Goal: Check status

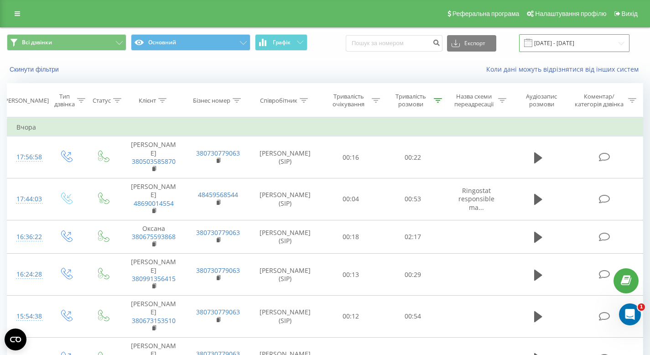
click at [549, 42] on input "[DATE] - [DATE]" at bounding box center [574, 43] width 110 height 18
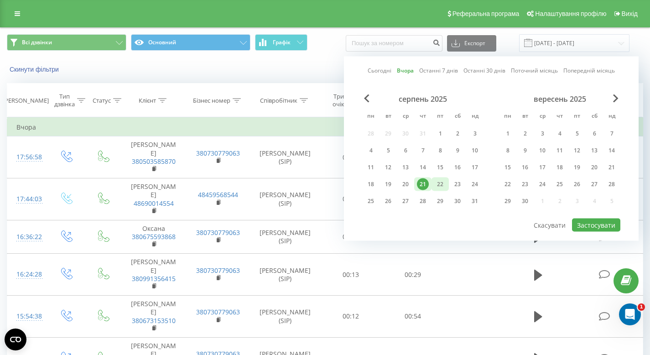
click at [444, 185] on div "22" at bounding box center [440, 184] width 12 height 12
click at [590, 225] on button "Застосувати" at bounding box center [596, 225] width 48 height 13
type input "[DATE] - [DATE]"
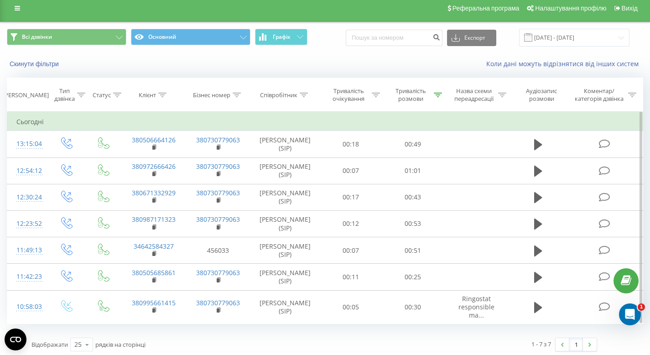
scroll to position [9, 0]
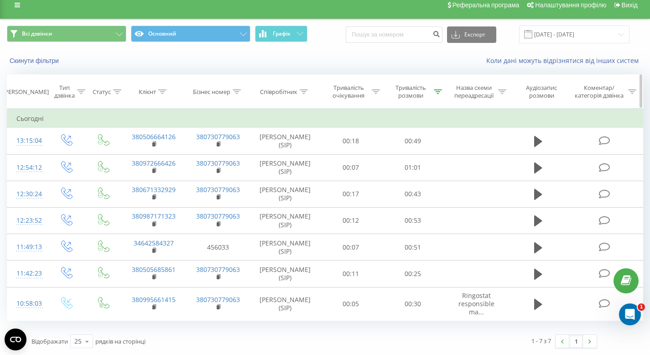
click at [440, 94] on div at bounding box center [438, 92] width 8 height 8
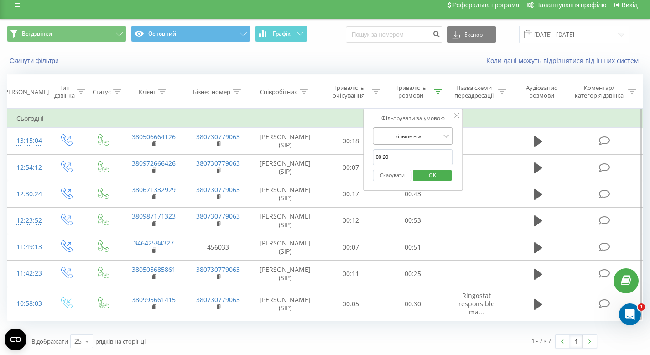
click at [432, 139] on div at bounding box center [408, 136] width 65 height 9
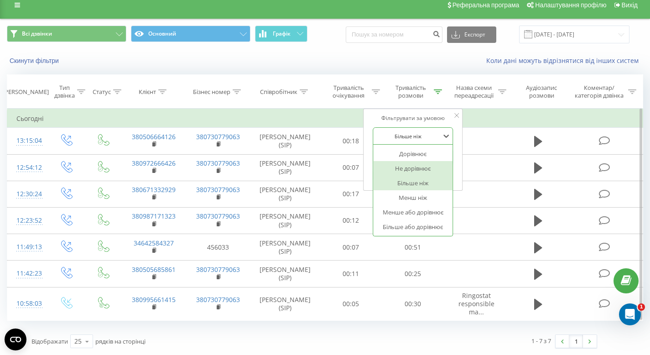
click at [416, 169] on div "Не дорівнює" at bounding box center [413, 168] width 79 height 15
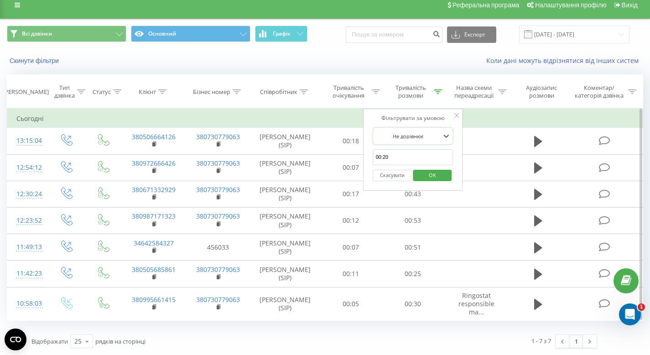
click at [427, 174] on span "OK" at bounding box center [433, 175] width 26 height 14
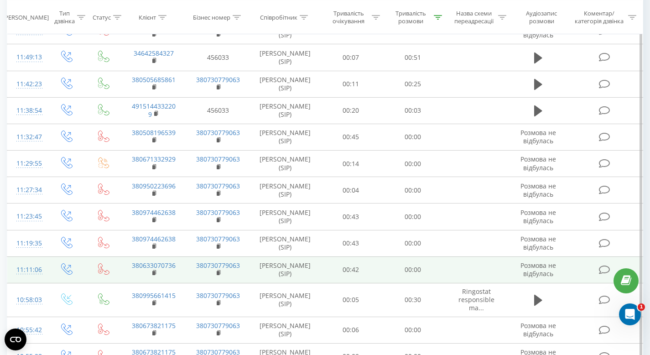
scroll to position [334, 0]
